Goal: Task Accomplishment & Management: Use online tool/utility

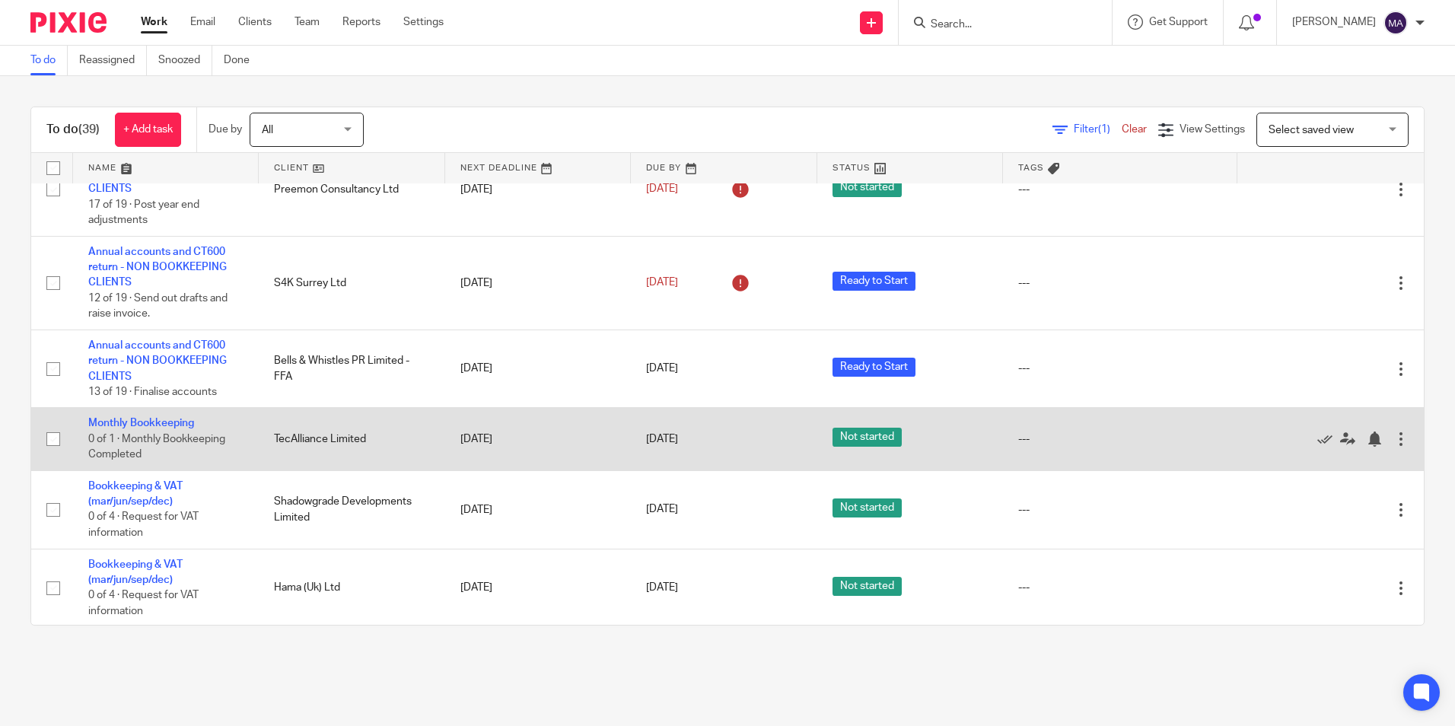
scroll to position [304, 0]
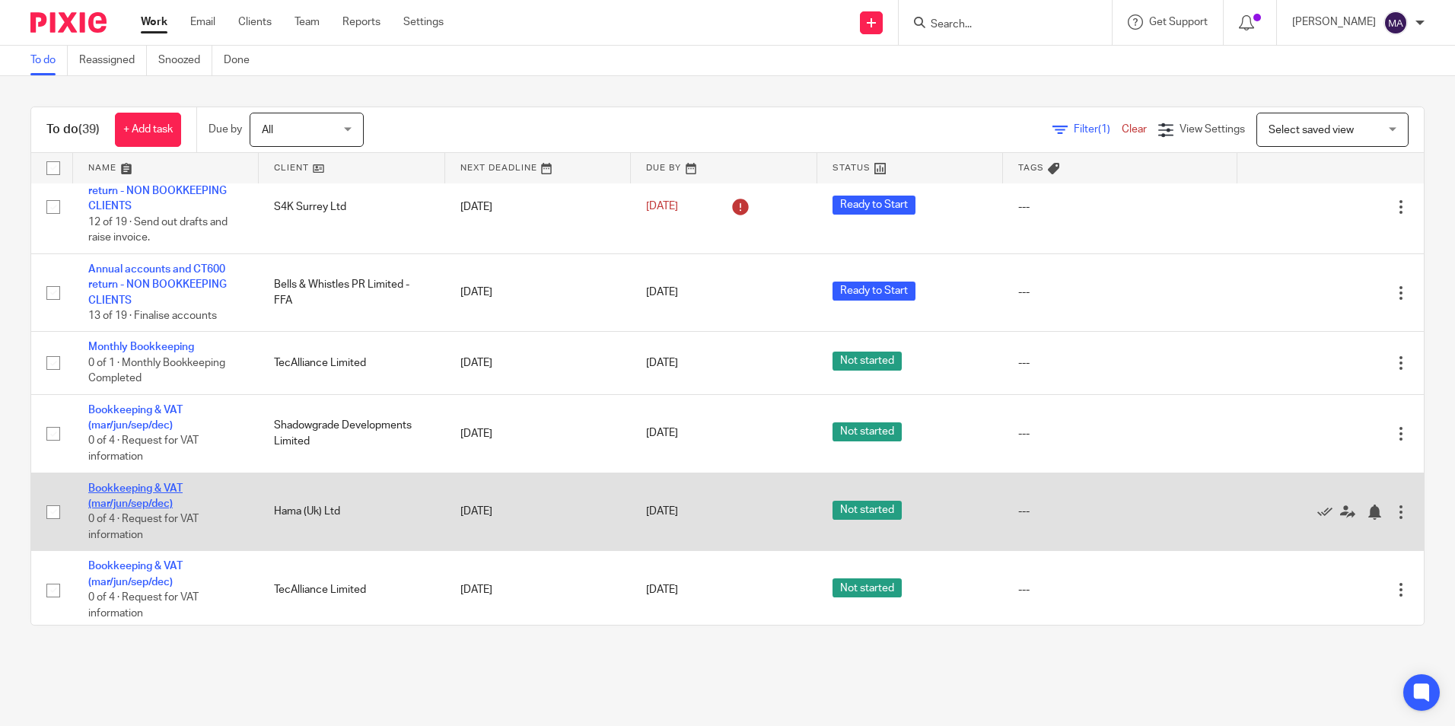
click at [164, 483] on link "Bookkeeping & VAT (mar/jun/sep/dec)" at bounding box center [135, 496] width 94 height 26
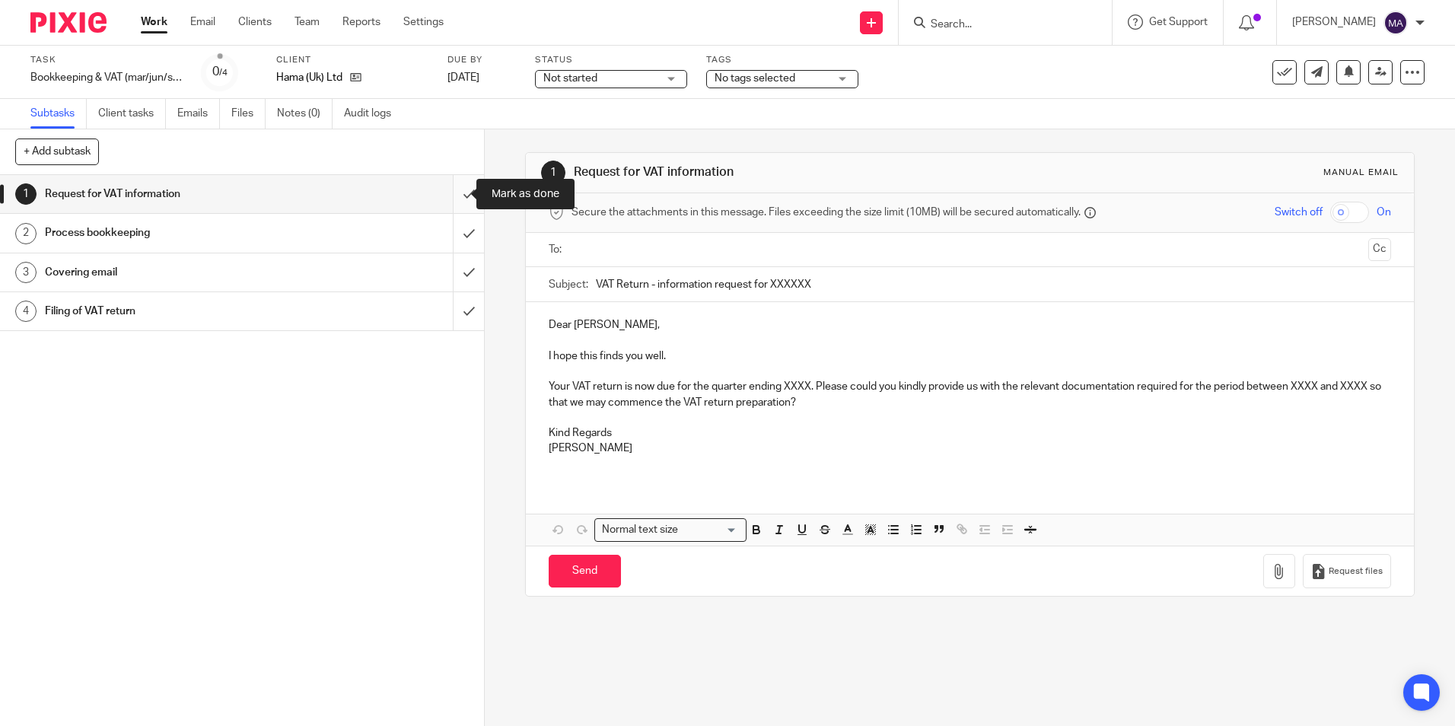
click at [459, 190] on input "submit" at bounding box center [242, 194] width 484 height 38
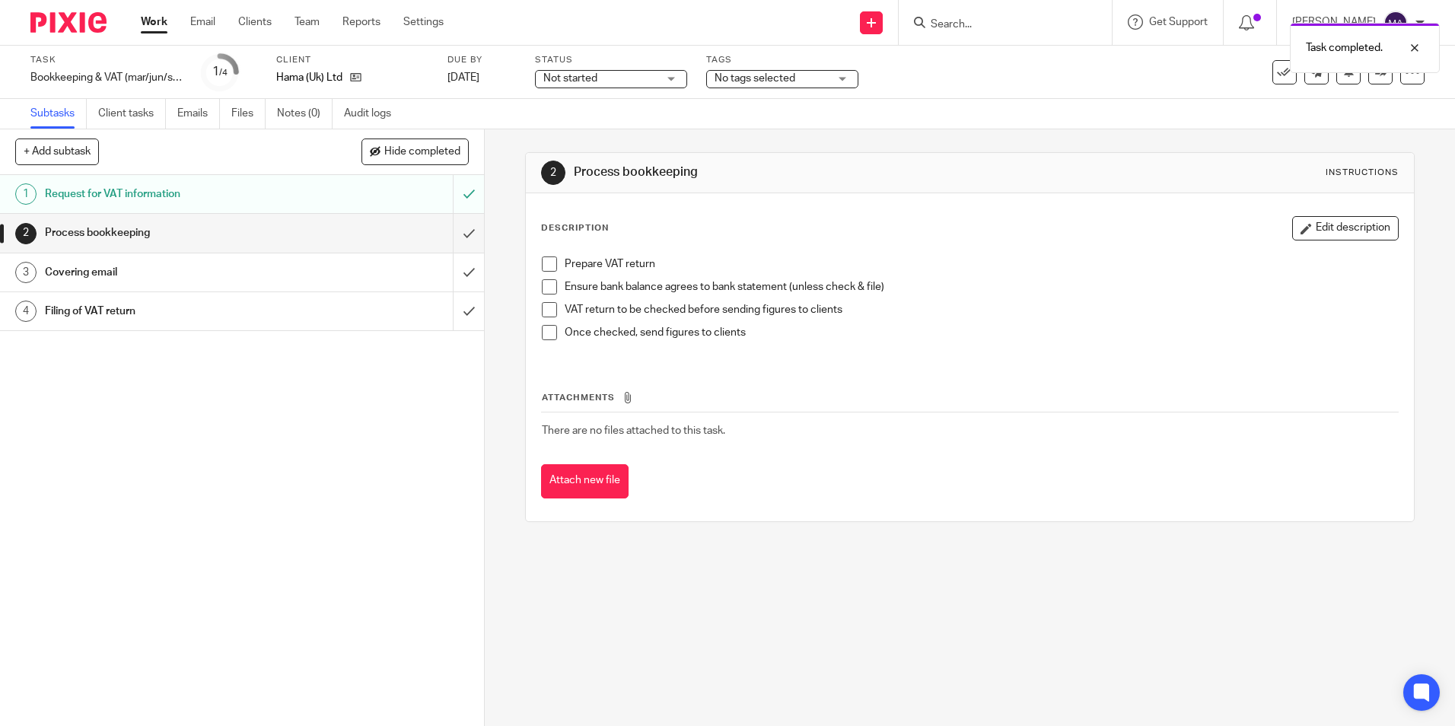
click at [542, 262] on span at bounding box center [549, 264] width 15 height 15
click at [548, 284] on span at bounding box center [549, 286] width 15 height 15
click at [545, 311] on span at bounding box center [549, 309] width 15 height 15
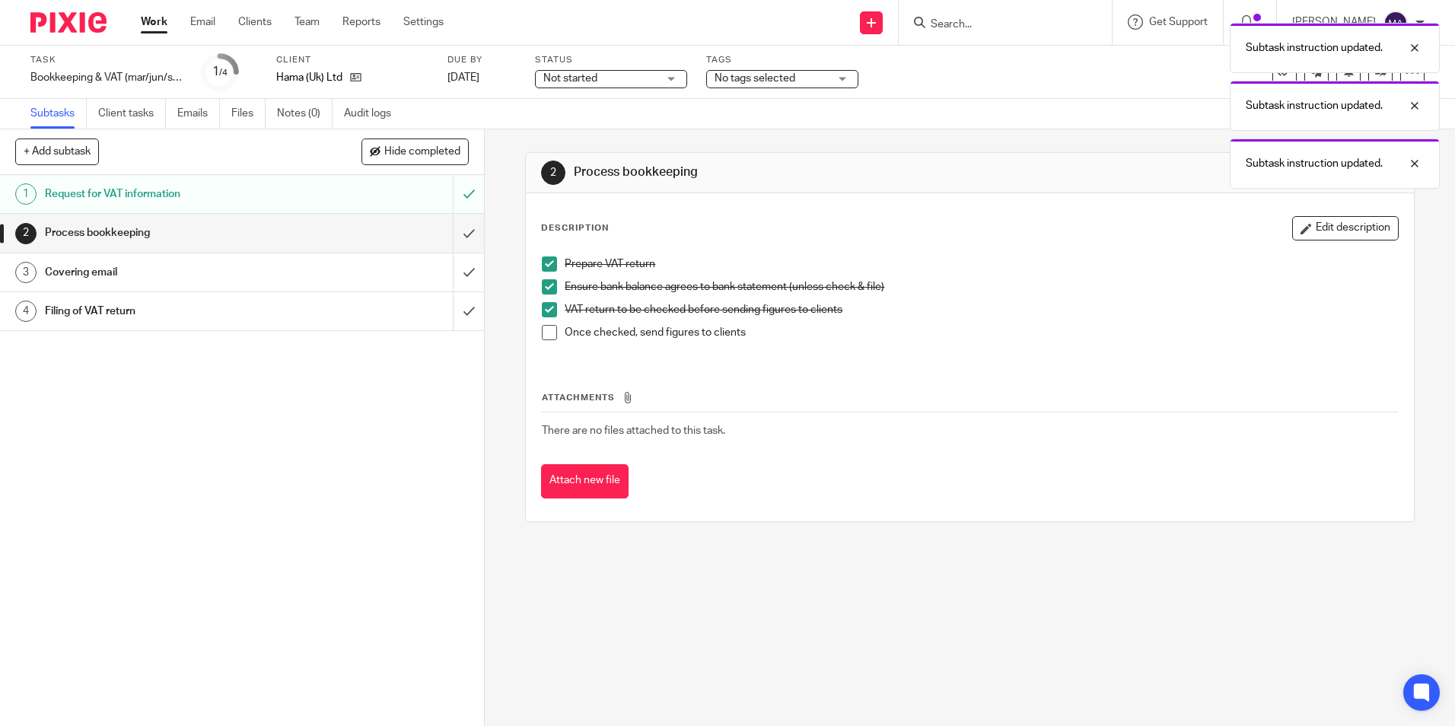
click at [550, 323] on li "VAT return to be checked before sending figures to clients" at bounding box center [970, 313] width 856 height 23
click at [458, 235] on input "submit" at bounding box center [242, 233] width 484 height 38
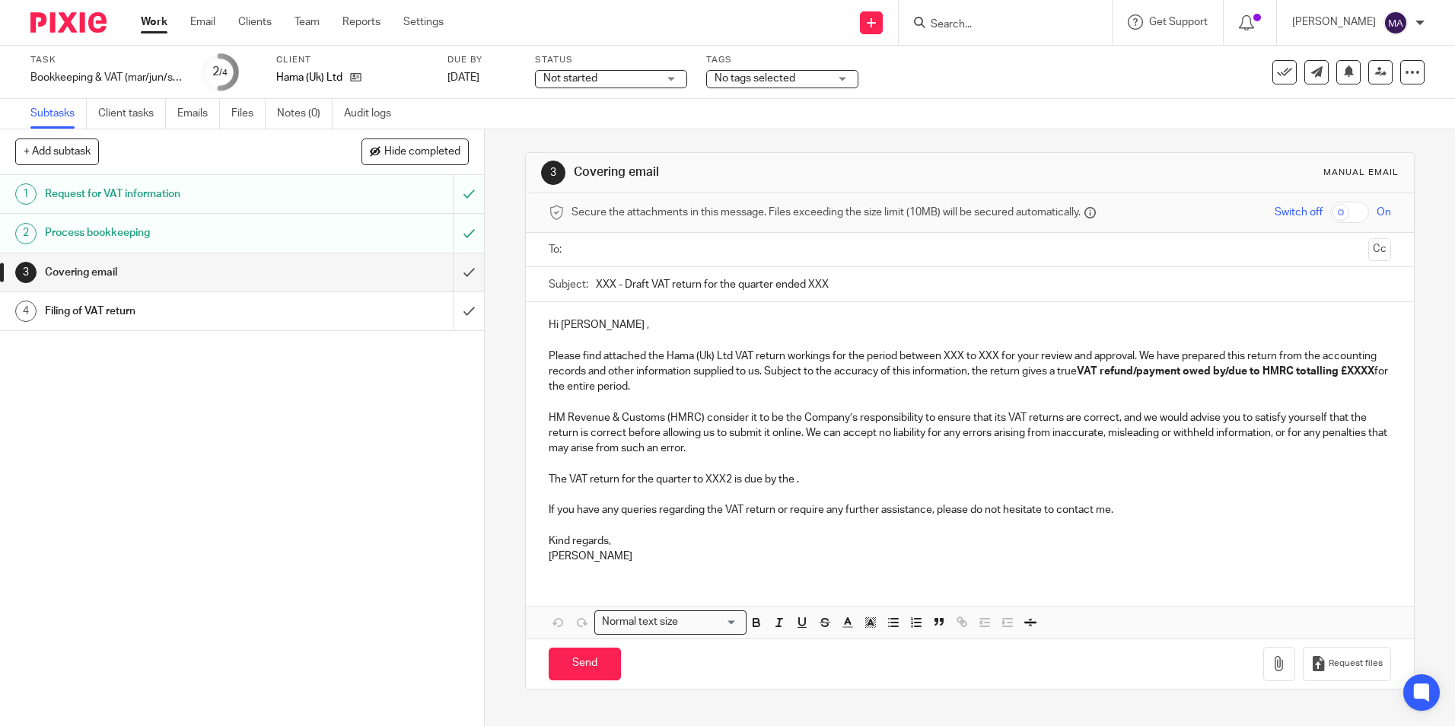
click at [668, 243] on input "text" at bounding box center [969, 250] width 785 height 18
drag, startPoint x: 612, startPoint y: 279, endPoint x: 550, endPoint y: 285, distance: 62.6
click at [550, 285] on div "Subject: XXX - Draft VAT return for the quarter ended XXX" at bounding box center [970, 288] width 842 height 34
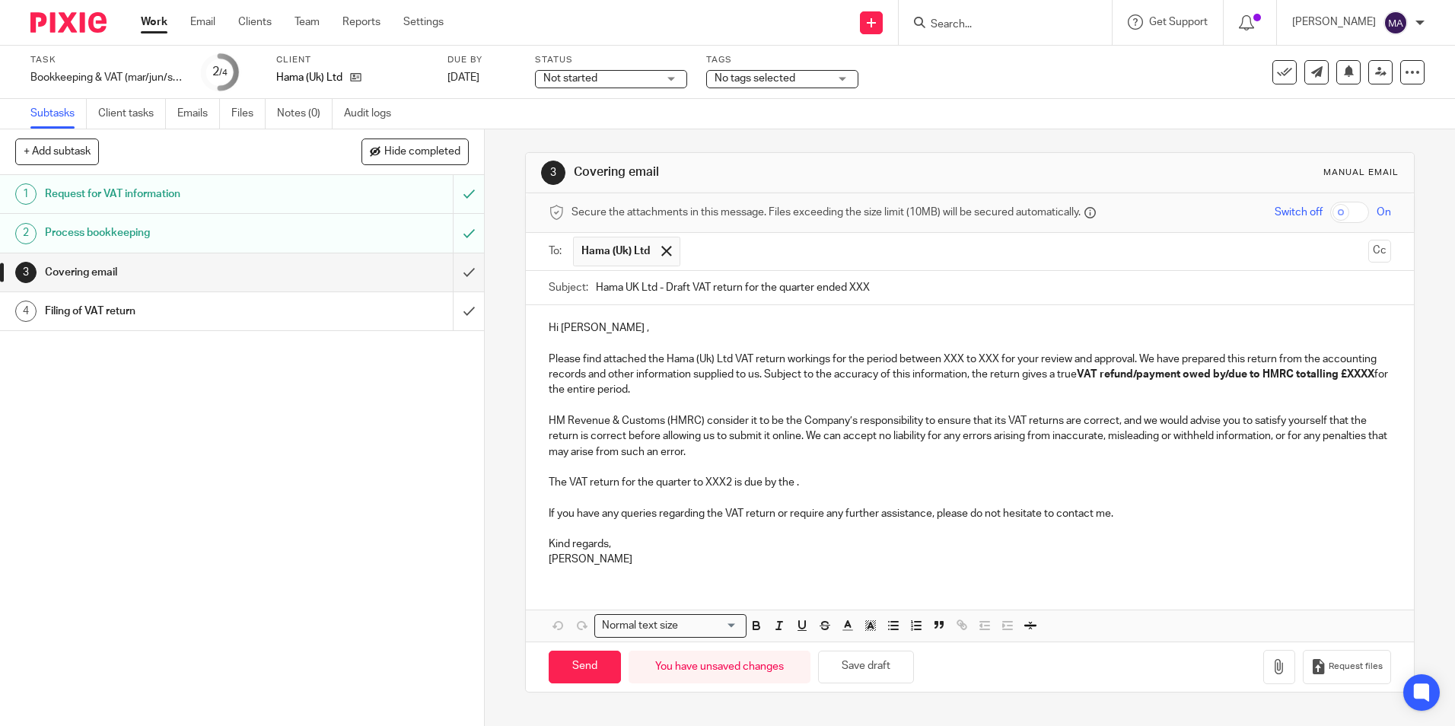
drag, startPoint x: 848, startPoint y: 282, endPoint x: 979, endPoint y: 276, distance: 131.1
click at [981, 279] on input "Hama UK Ltd - Draft VAT return for the quarter ended XXX" at bounding box center [993, 288] width 795 height 34
type input "Hama UK Ltd - Draft VAT return for the quarter ended 30th September 2025"
click at [598, 329] on p "Hi Isabelle ," at bounding box center [970, 327] width 842 height 15
click at [1021, 378] on p "Please find attached the Hama (Uk) Ltd VAT return workings for the period betwe…" at bounding box center [970, 375] width 842 height 46
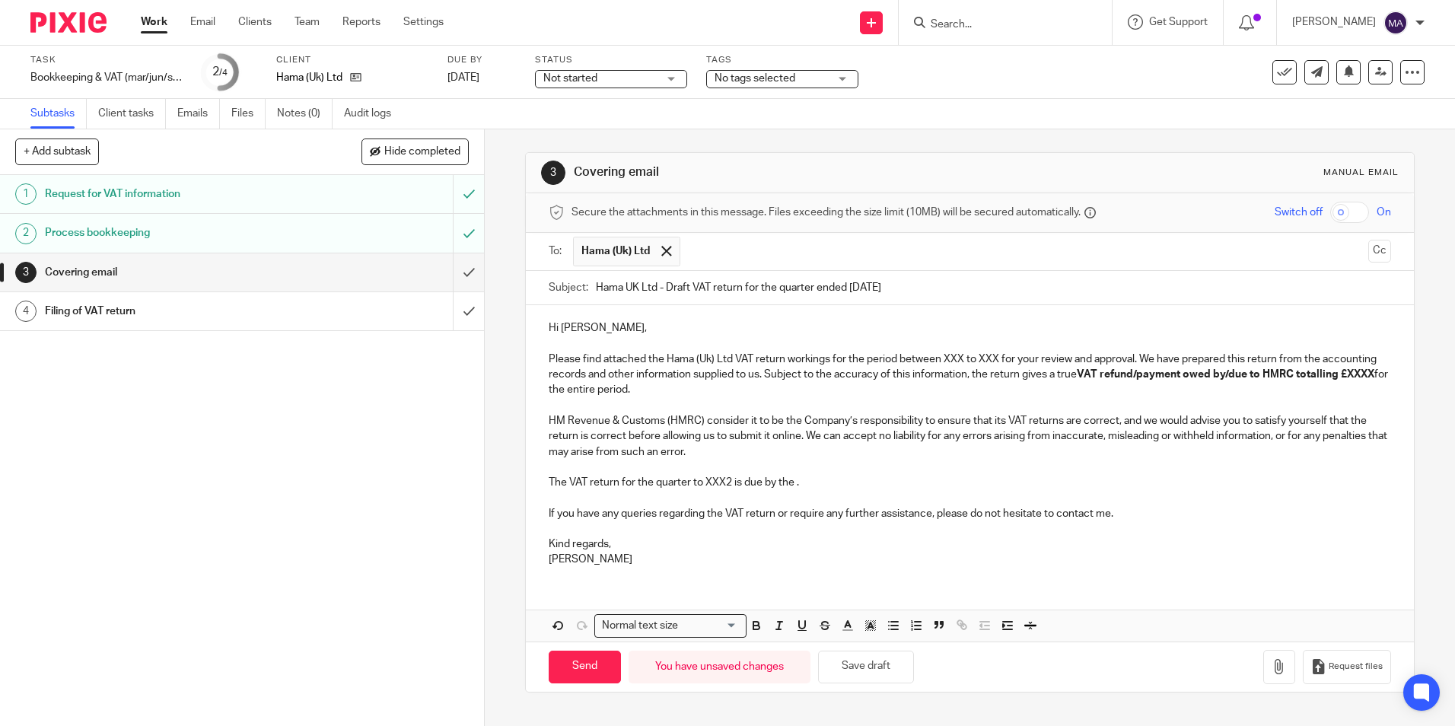
click at [960, 357] on p "Please find attached the Hama (Uk) Ltd VAT return workings for the period betwe…" at bounding box center [970, 375] width 842 height 46
click at [1242, 389] on p "Please find attached the Hama (Uk) Ltd VAT return workings for the period betwe…" at bounding box center [970, 375] width 842 height 46
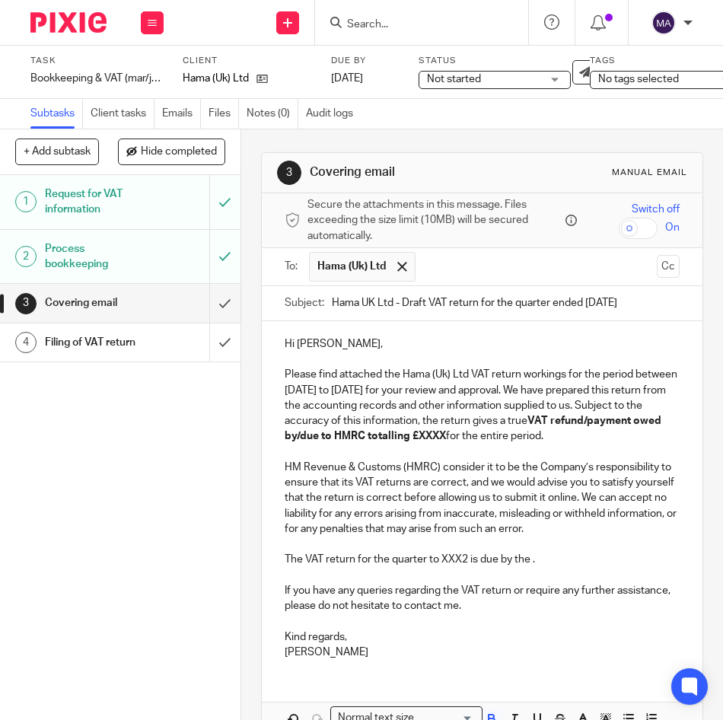
click at [419, 440] on strong "VAT refund/payment owed by/due to HMRC totalling £XXXX" at bounding box center [474, 429] width 379 height 26
click at [428, 435] on strong "VAT refund/payment owed by/due to HMRC totalling £XXXX" at bounding box center [474, 429] width 379 height 26
click at [479, 435] on strong "VAT payment owed by/due to HMRC totalling £XXXX" at bounding box center [481, 429] width 392 height 26
click at [583, 433] on strong "VAT payment due to HMRC totalling £XXXX" at bounding box center [475, 429] width 380 height 26
click at [458, 567] on p "The VAT return for the quarter to XXX2 is due by the ." at bounding box center [482, 559] width 395 height 15
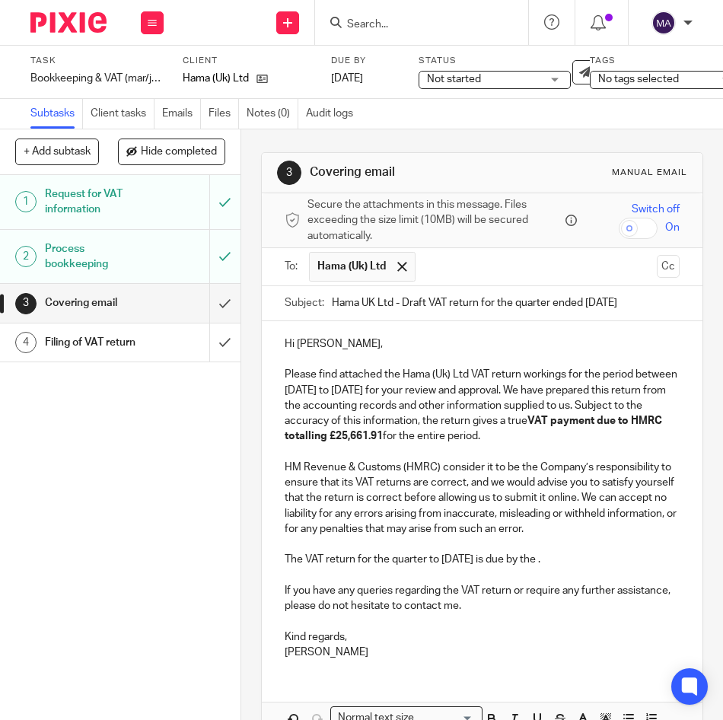
click at [607, 567] on p "The VAT return for the quarter to 30th September 2025 is due by the ." at bounding box center [482, 559] width 395 height 15
click at [545, 567] on p "The VAT return for the quarter to 30th September 2025 is due by the 7th Novembe…" at bounding box center [482, 559] width 395 height 15
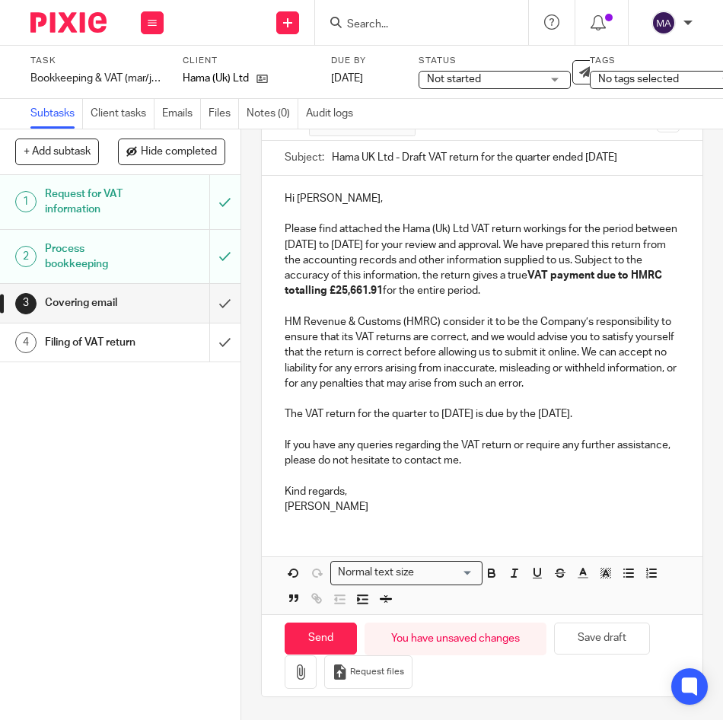
scroll to position [188, 0]
click at [335, 406] on p "The VAT return for the quarter to 30th September is due by the 7th November 202…" at bounding box center [482, 413] width 395 height 15
click at [616, 354] on p "HM Revenue & Customs (HMRC) consider it to be the Company’s responsibility to e…" at bounding box center [482, 352] width 395 height 77
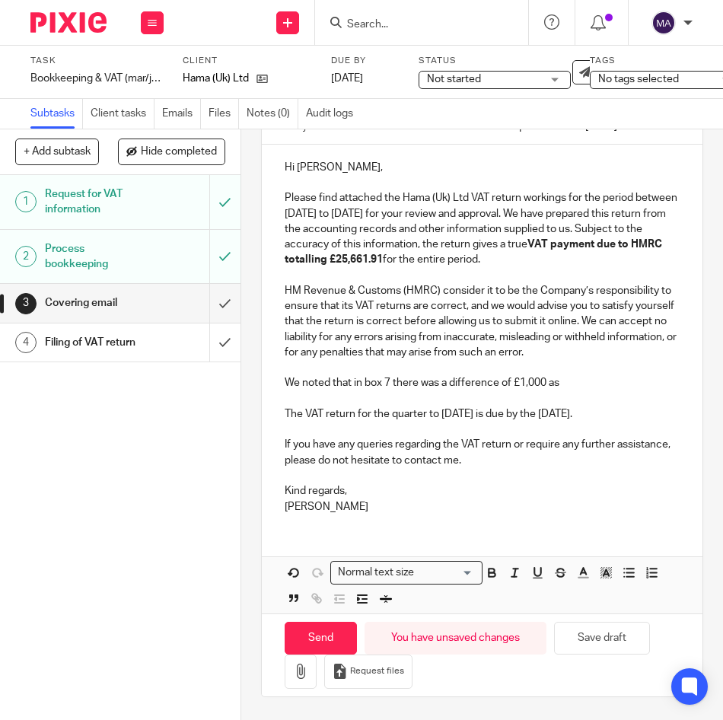
drag, startPoint x: 443, startPoint y: 356, endPoint x: 540, endPoint y: 389, distance: 102.8
click at [443, 356] on p "HM Revenue & Customs (HMRC) consider it to be the Company’s responsibility to e…" at bounding box center [482, 321] width 395 height 77
drag, startPoint x: 565, startPoint y: 390, endPoint x: 577, endPoint y: 385, distance: 13.0
click at [568, 388] on p "We noted that in box 7 there was a difference of £1,000 as" at bounding box center [482, 382] width 395 height 15
click at [330, 390] on p "We noted that in box 7 there was a difference of £1,000 as it excluded the VAT …" at bounding box center [482, 382] width 395 height 15
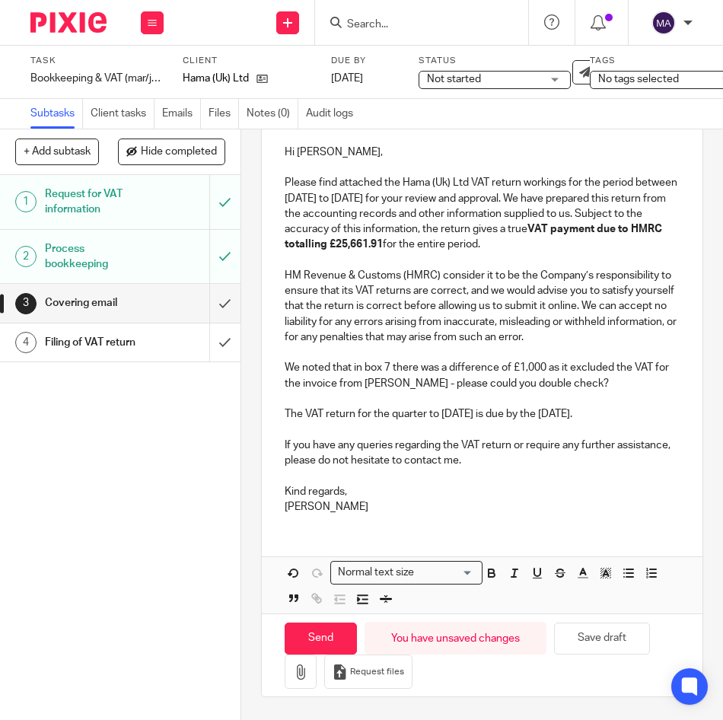
scroll to position [234, 0]
drag, startPoint x: 367, startPoint y: 502, endPoint x: 222, endPoint y: 497, distance: 144.7
click at [222, 497] on div "+ Add subtask Hide completed Cancel + Add 1 Request for VAT information 2 Proce…" at bounding box center [361, 424] width 723 height 591
click at [302, 664] on icon "button" at bounding box center [300, 671] width 15 height 15
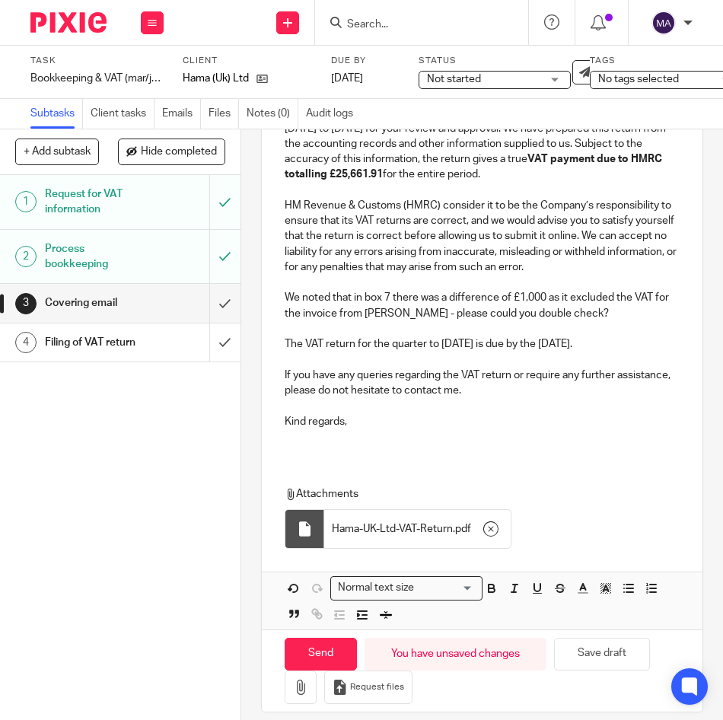
scroll to position [320, 0]
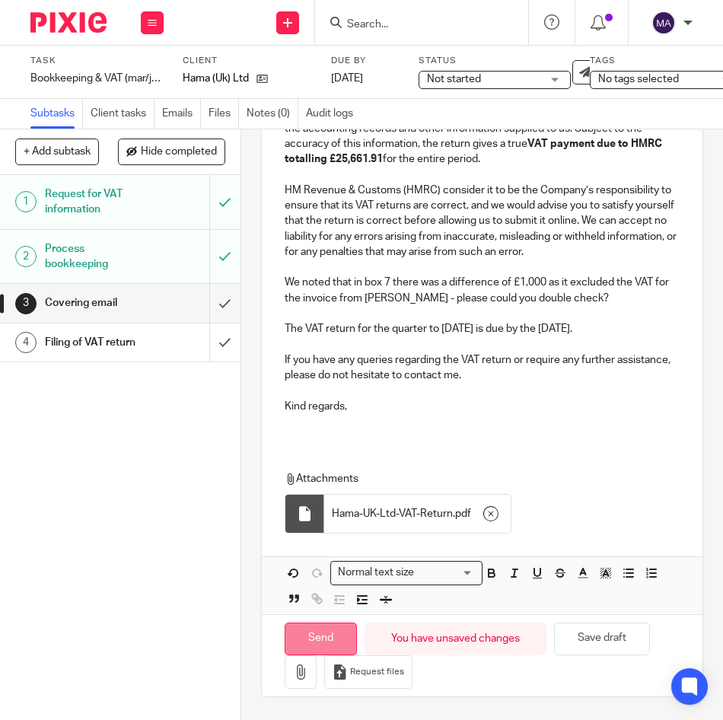
click at [309, 623] on input "Send" at bounding box center [321, 639] width 72 height 33
type input "Sent"
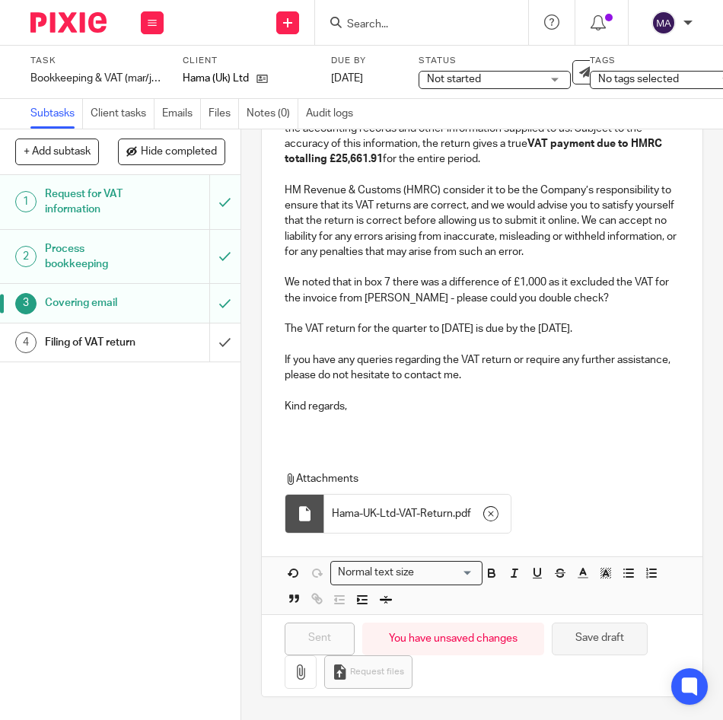
click at [589, 629] on button "Save draft" at bounding box center [600, 639] width 96 height 33
click at [598, 623] on button "Save draft" at bounding box center [600, 639] width 96 height 33
